Goal: Feedback & Contribution: Submit feedback/report problem

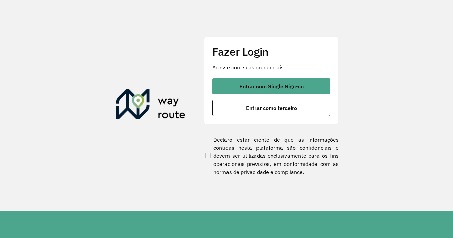
click at [244, 91] on button "Entrar com Single Sign-on" at bounding box center [271, 86] width 118 height 16
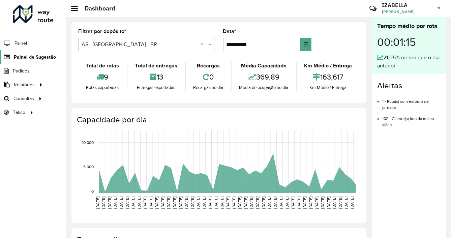
click at [42, 58] on span "Painel de Sugestão" at bounding box center [35, 57] width 42 height 7
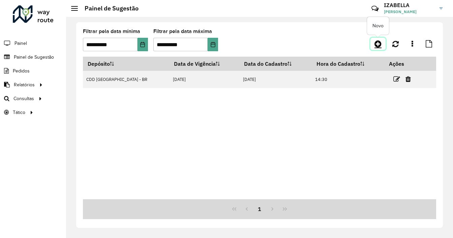
click at [375, 44] on icon at bounding box center [378, 44] width 7 height 8
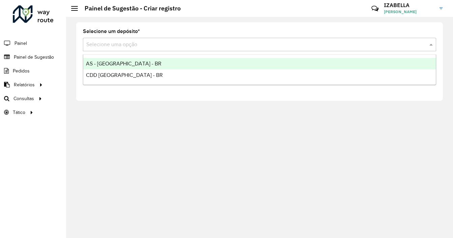
click at [154, 38] on div "Selecione uma opção" at bounding box center [259, 44] width 353 height 13
click at [120, 64] on span "AS - [GEOGRAPHIC_DATA] - BR" at bounding box center [124, 64] width 76 height 6
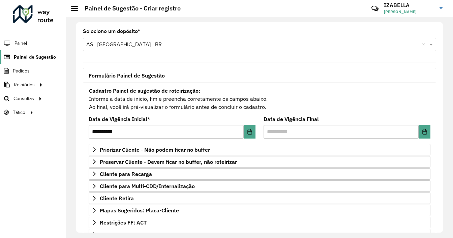
click at [39, 61] on link "Painel de Sugestão" at bounding box center [28, 56] width 56 height 13
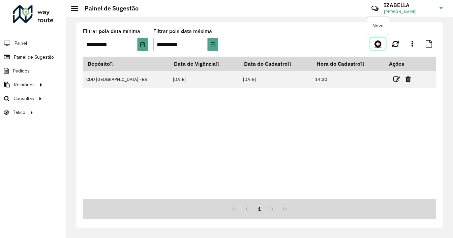
click at [378, 46] on icon at bounding box center [378, 44] width 7 height 8
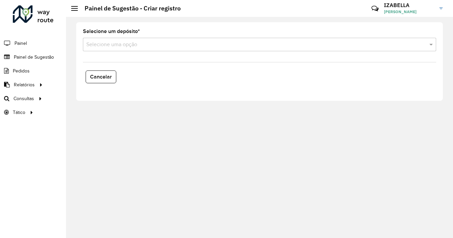
click at [100, 43] on input "text" at bounding box center [252, 45] width 333 height 8
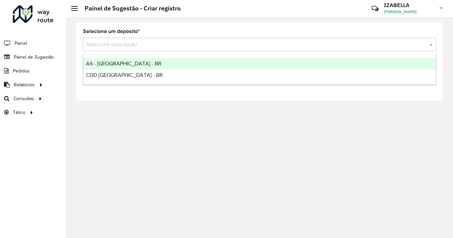
click at [94, 60] on div "AS - [GEOGRAPHIC_DATA] - BR" at bounding box center [259, 63] width 353 height 11
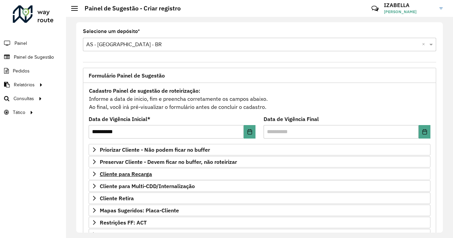
scroll to position [96, 0]
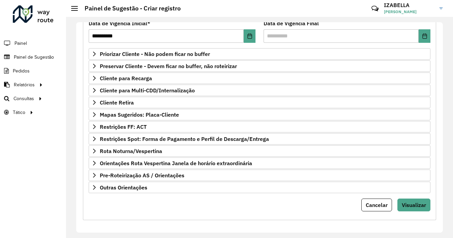
click at [205, 194] on form "**********" at bounding box center [260, 101] width 342 height 221
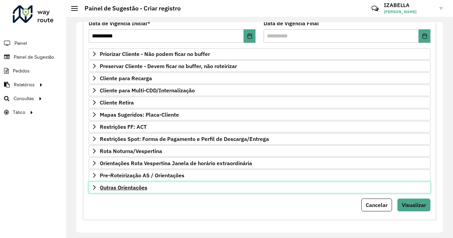
click at [209, 189] on link "Outras Orientações" at bounding box center [260, 187] width 342 height 11
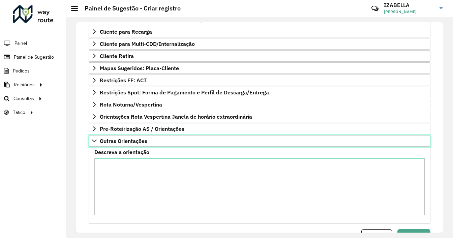
scroll to position [148, 0]
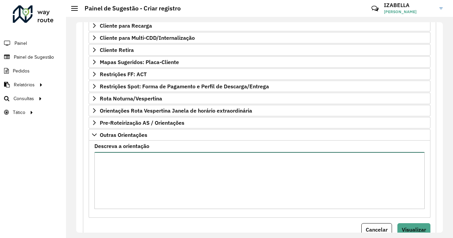
click at [224, 184] on textarea "Descreva a orientação" at bounding box center [259, 180] width 330 height 57
paste textarea "**********"
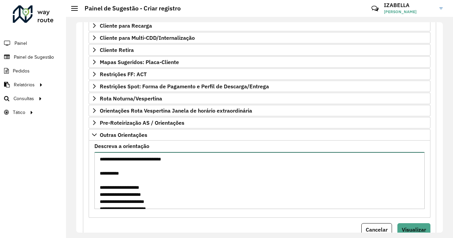
scroll to position [527, 0]
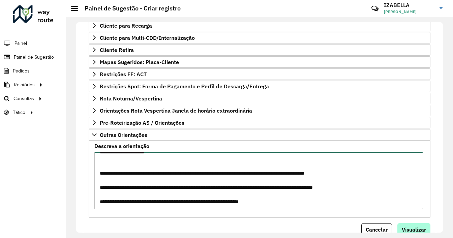
type textarea "**********"
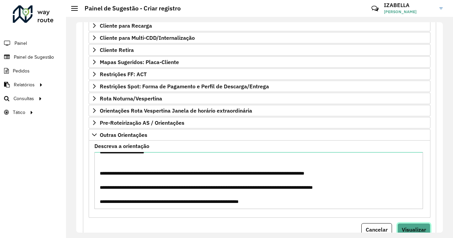
click at [403, 228] on span "Visualizar" at bounding box center [414, 229] width 24 height 7
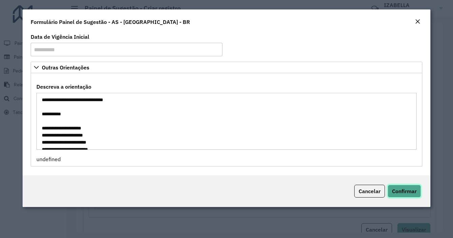
click at [415, 191] on span "Confirmar" at bounding box center [404, 191] width 25 height 7
